Goal: Navigation & Orientation: Understand site structure

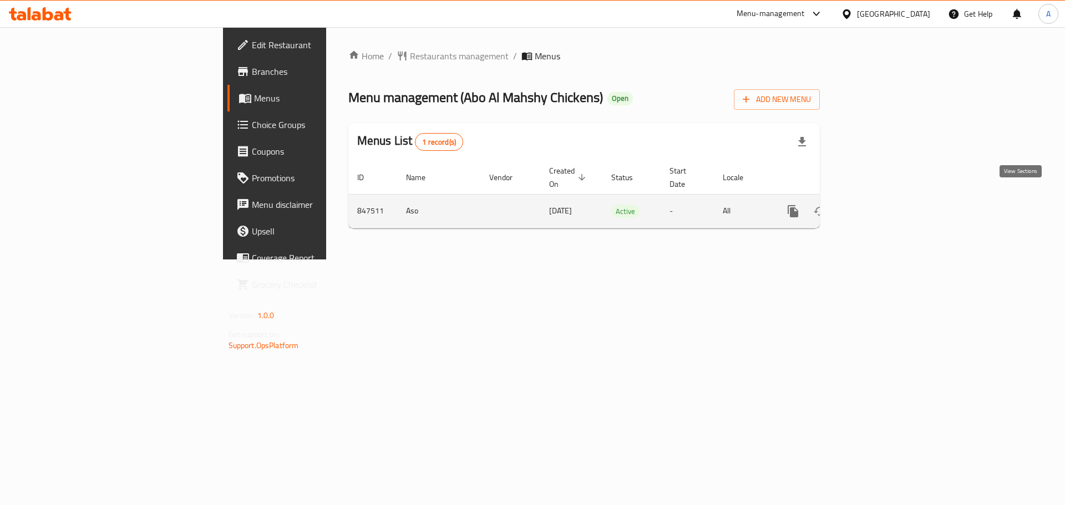
click at [878, 206] on icon "enhanced table" at bounding box center [873, 211] width 10 height 10
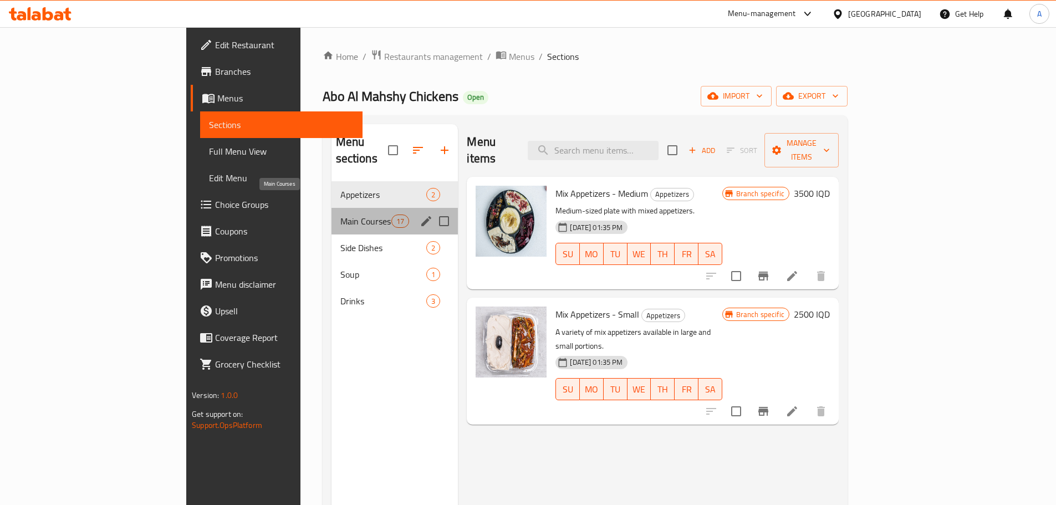
click at [340, 215] on span "Main Courses" at bounding box center [366, 221] width 52 height 13
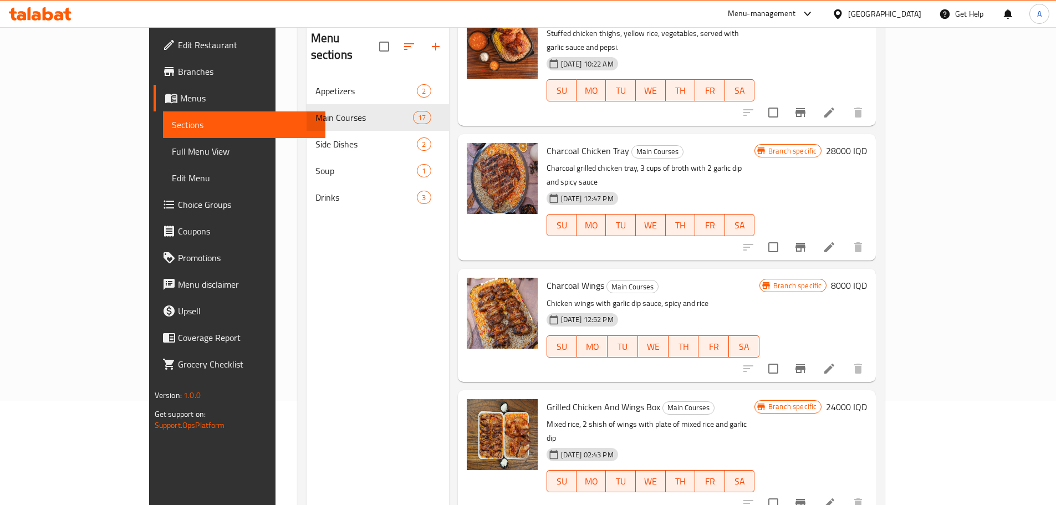
scroll to position [44, 0]
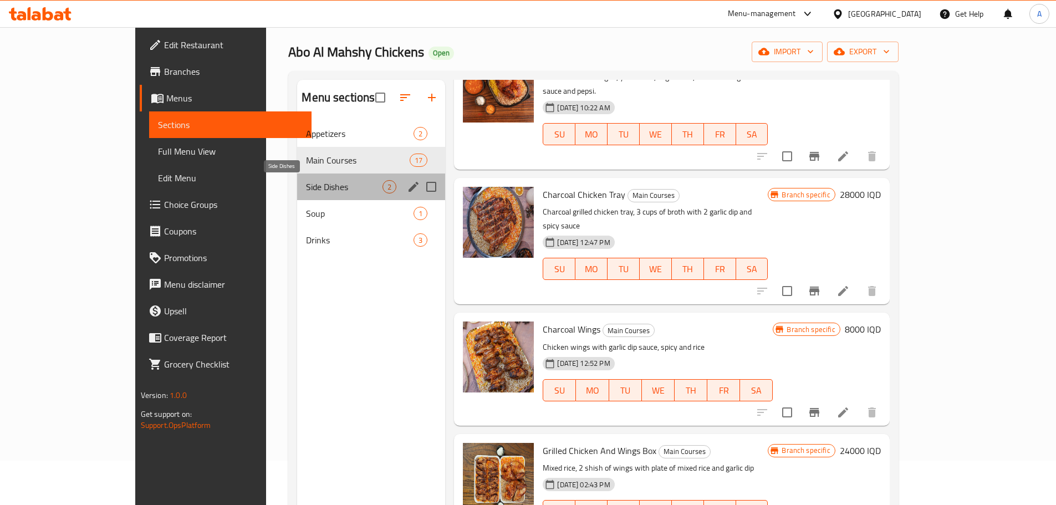
click at [306, 186] on span "Side Dishes" at bounding box center [344, 186] width 77 height 13
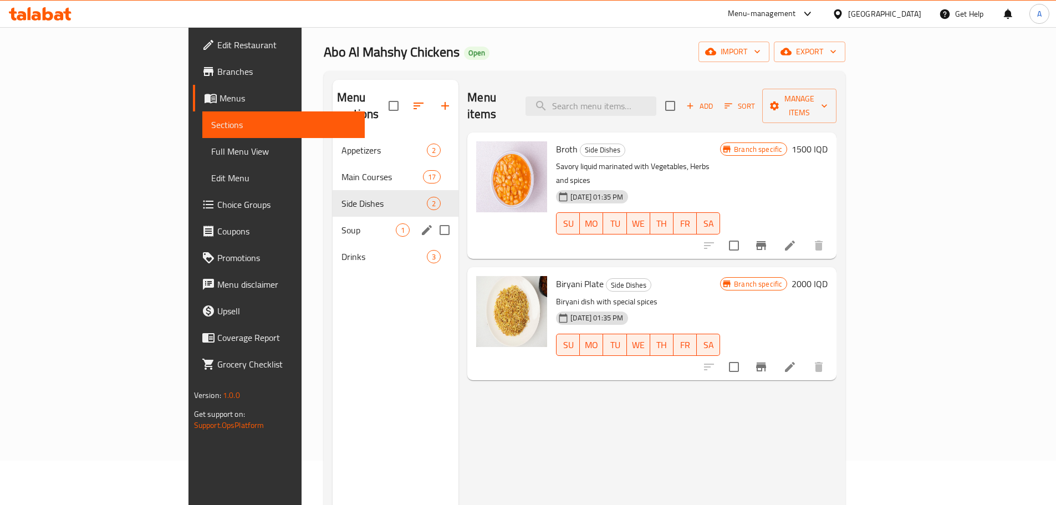
click at [333, 217] on div "Soup 1" at bounding box center [396, 230] width 126 height 27
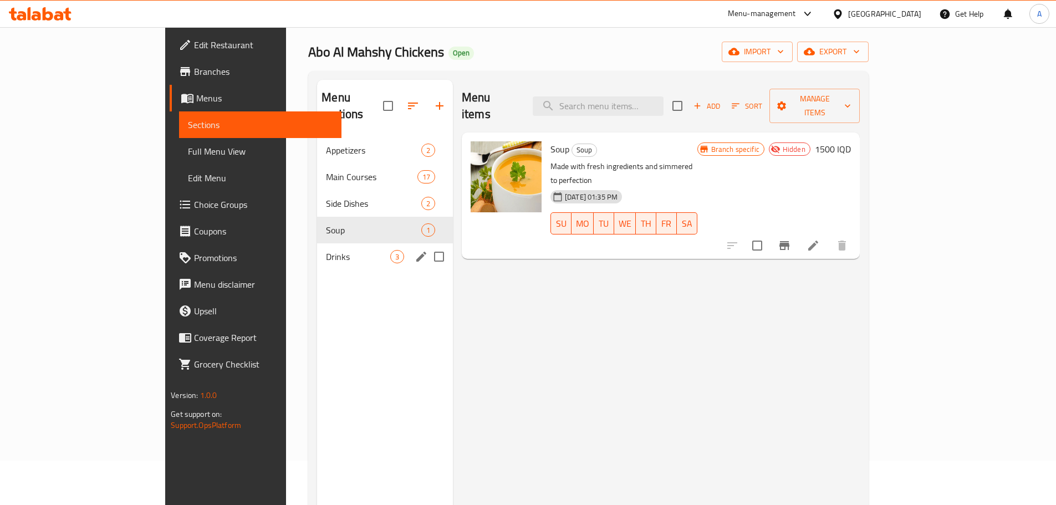
click at [317, 250] on div "Drinks 3" at bounding box center [385, 256] width 136 height 27
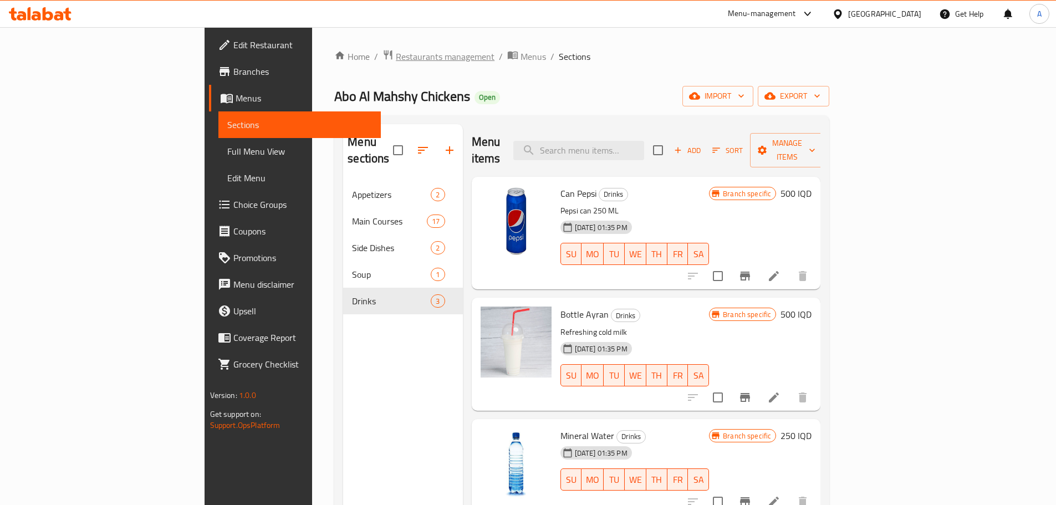
click at [396, 58] on span "Restaurants management" at bounding box center [445, 56] width 99 height 13
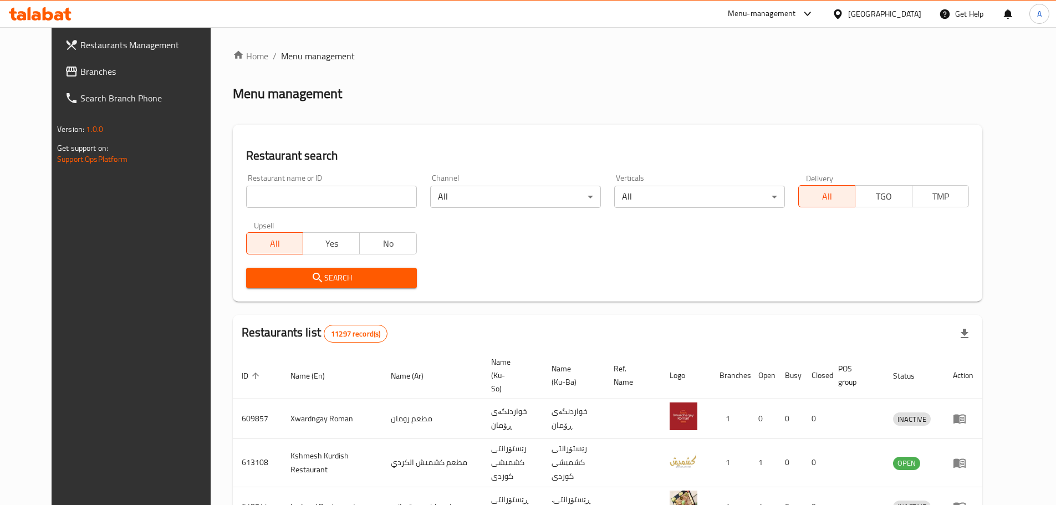
click at [73, 64] on link "Branches" at bounding box center [142, 71] width 172 height 27
